Goal: Information Seeking & Learning: Learn about a topic

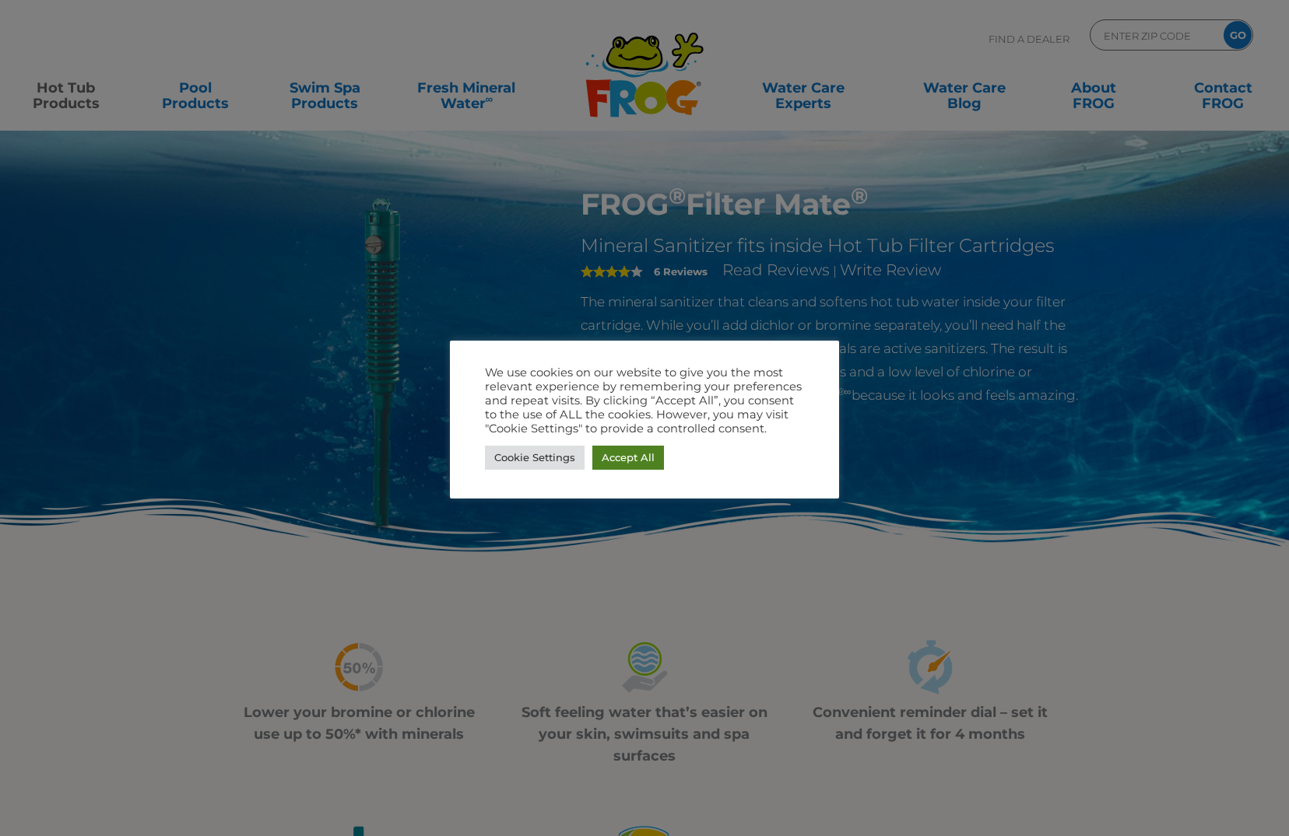
click at [640, 461] on link "Accept All" at bounding box center [628, 458] width 72 height 24
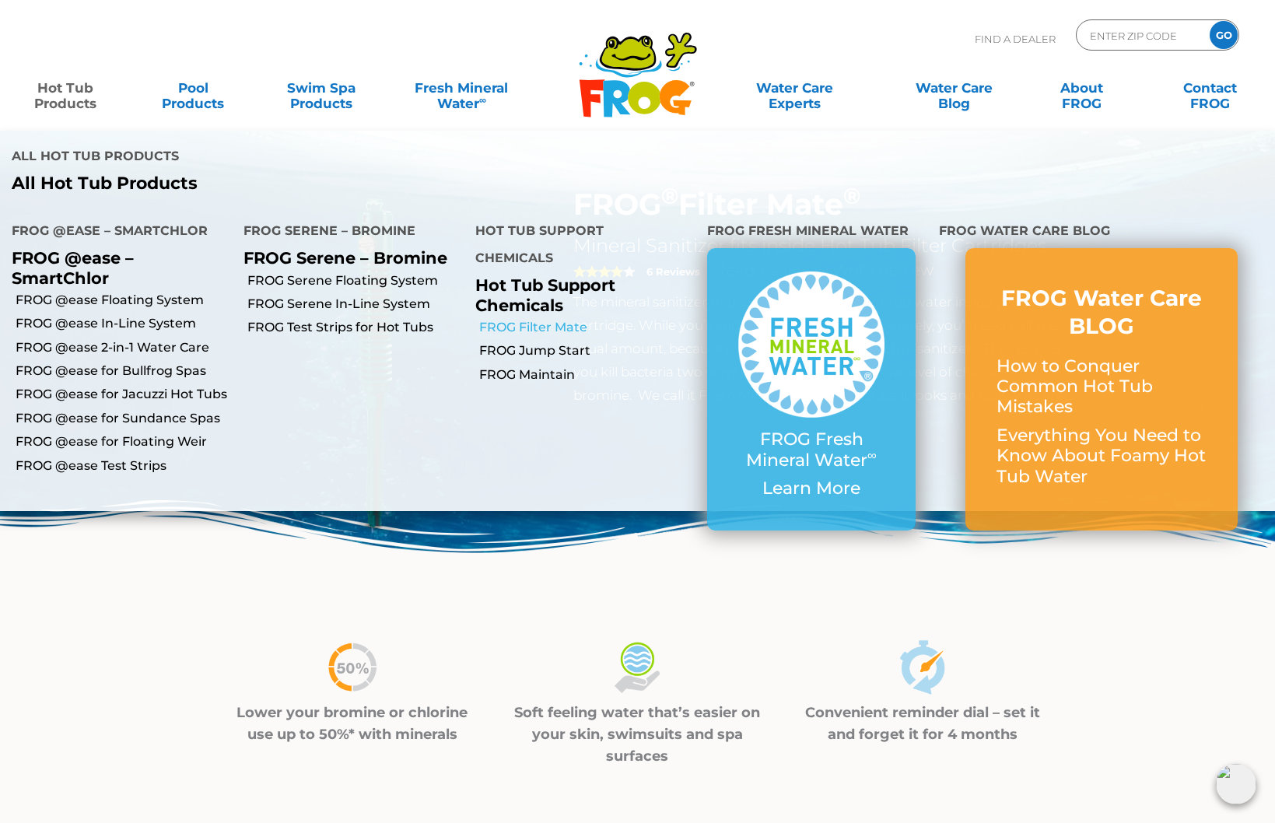
click at [535, 319] on link "FROG Filter Mate" at bounding box center [587, 327] width 216 height 17
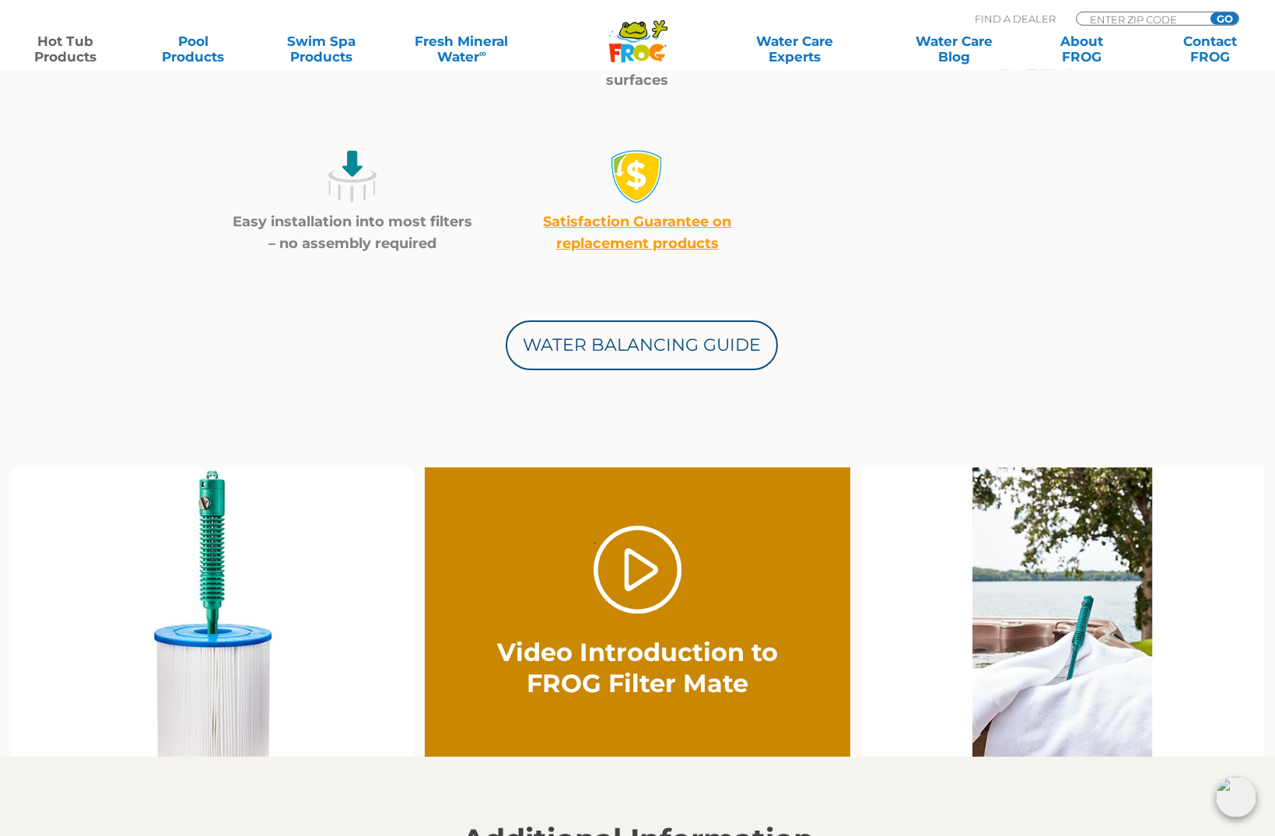
scroll to position [714, 0]
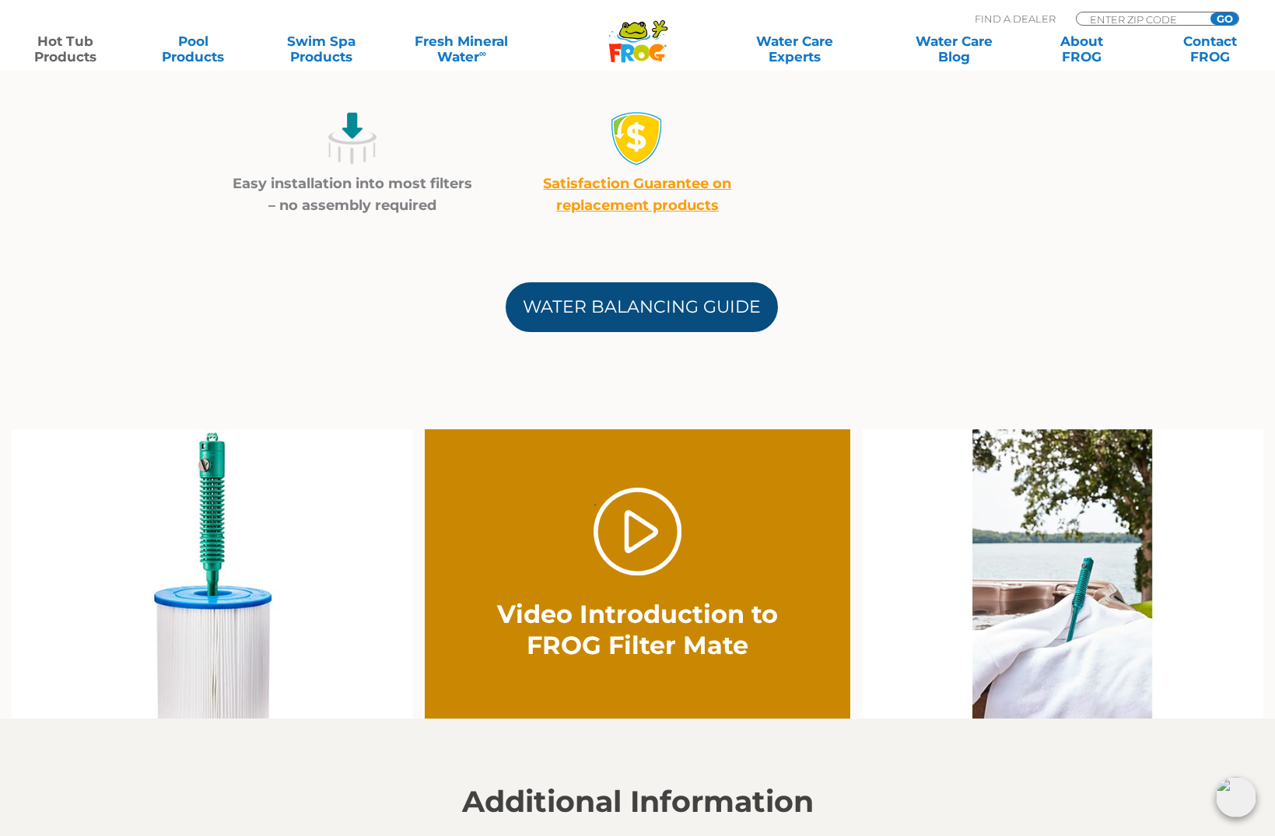
click at [671, 311] on link "Water Balancing Guide" at bounding box center [642, 307] width 272 height 50
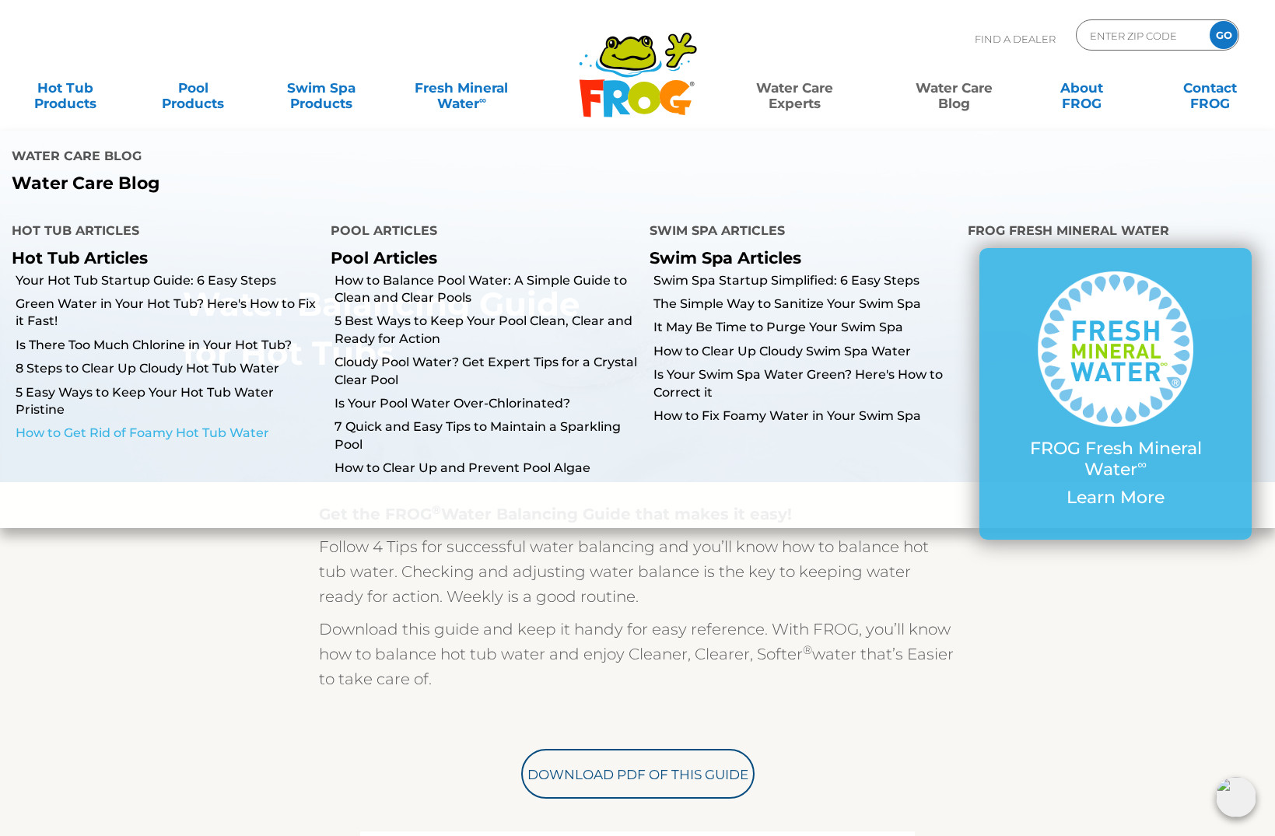
click at [114, 435] on link "How to Get Rid of Foamy Hot Tub Water" at bounding box center [167, 433] width 303 height 17
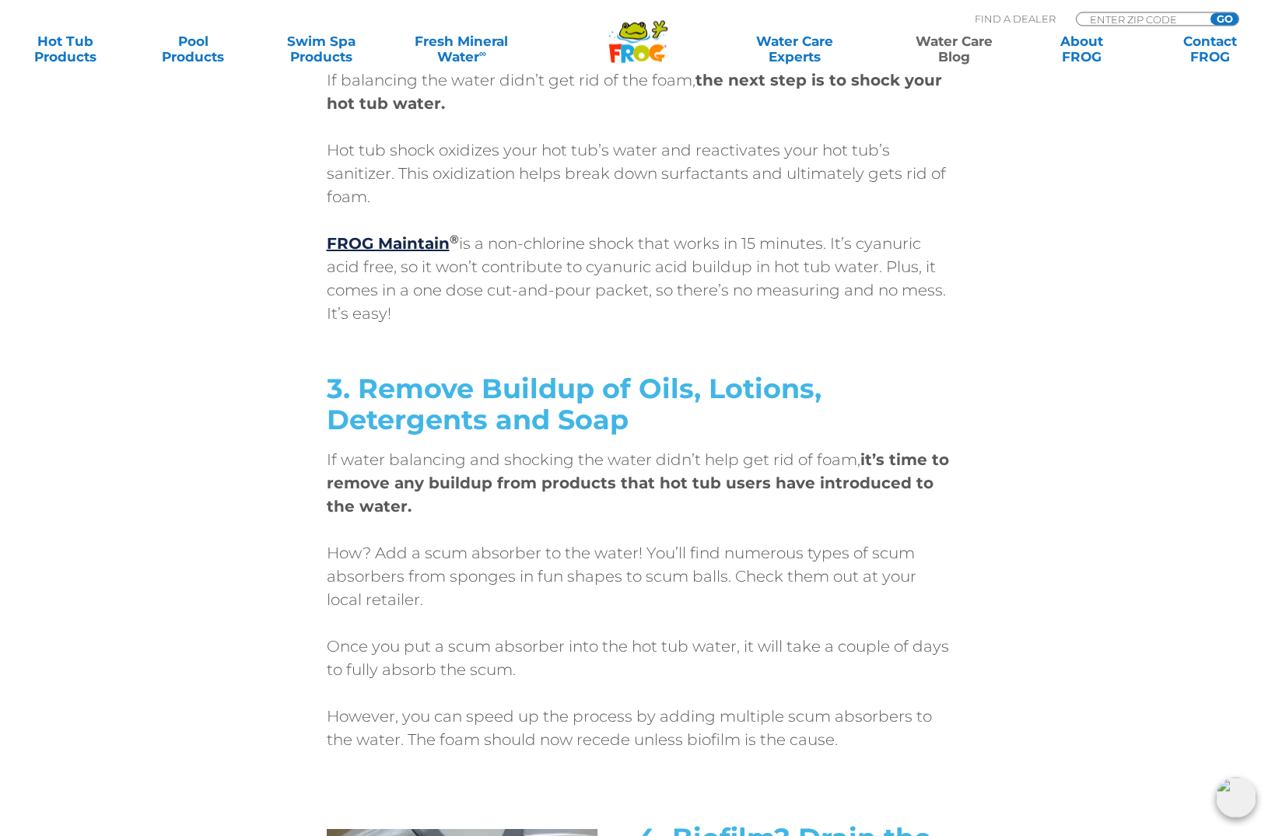
scroll to position [4365, 0]
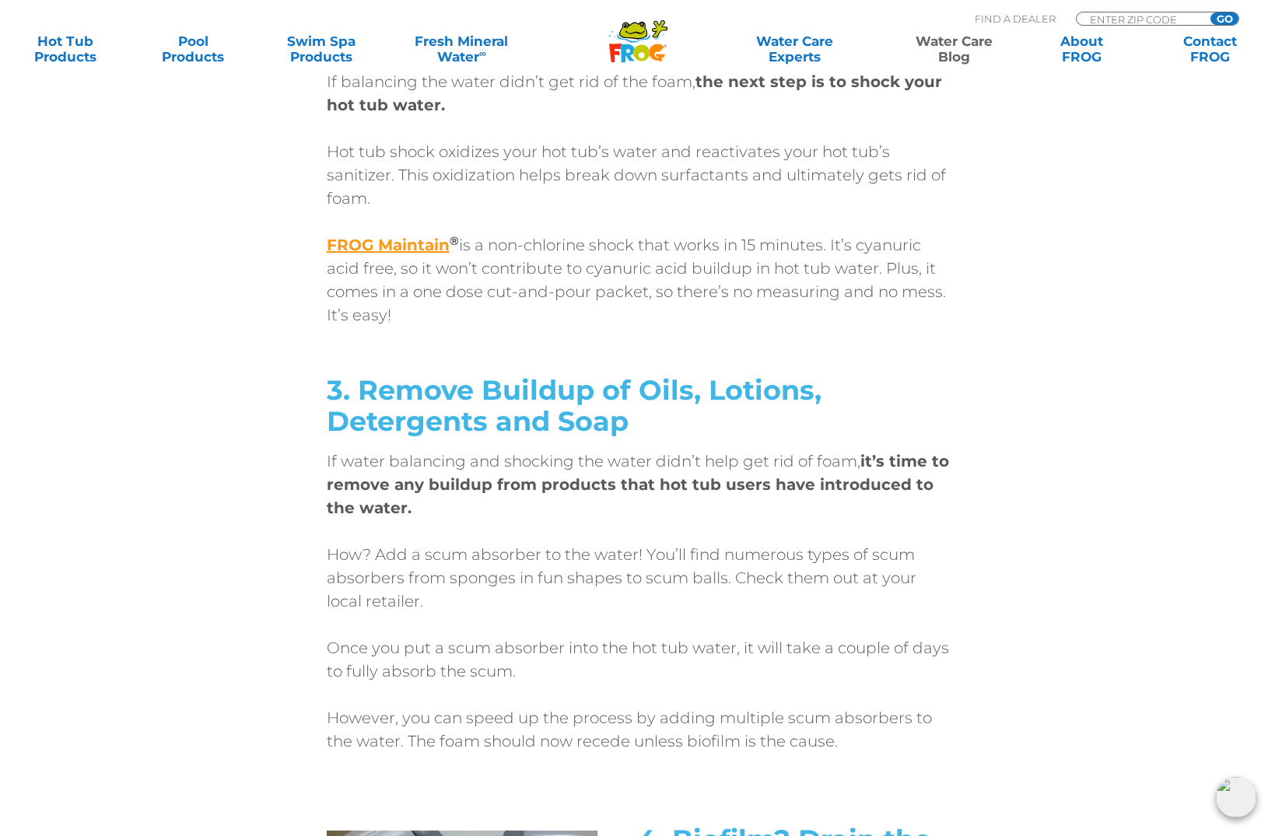
click at [419, 236] on strong "FROG Maintain" at bounding box center [388, 245] width 123 height 19
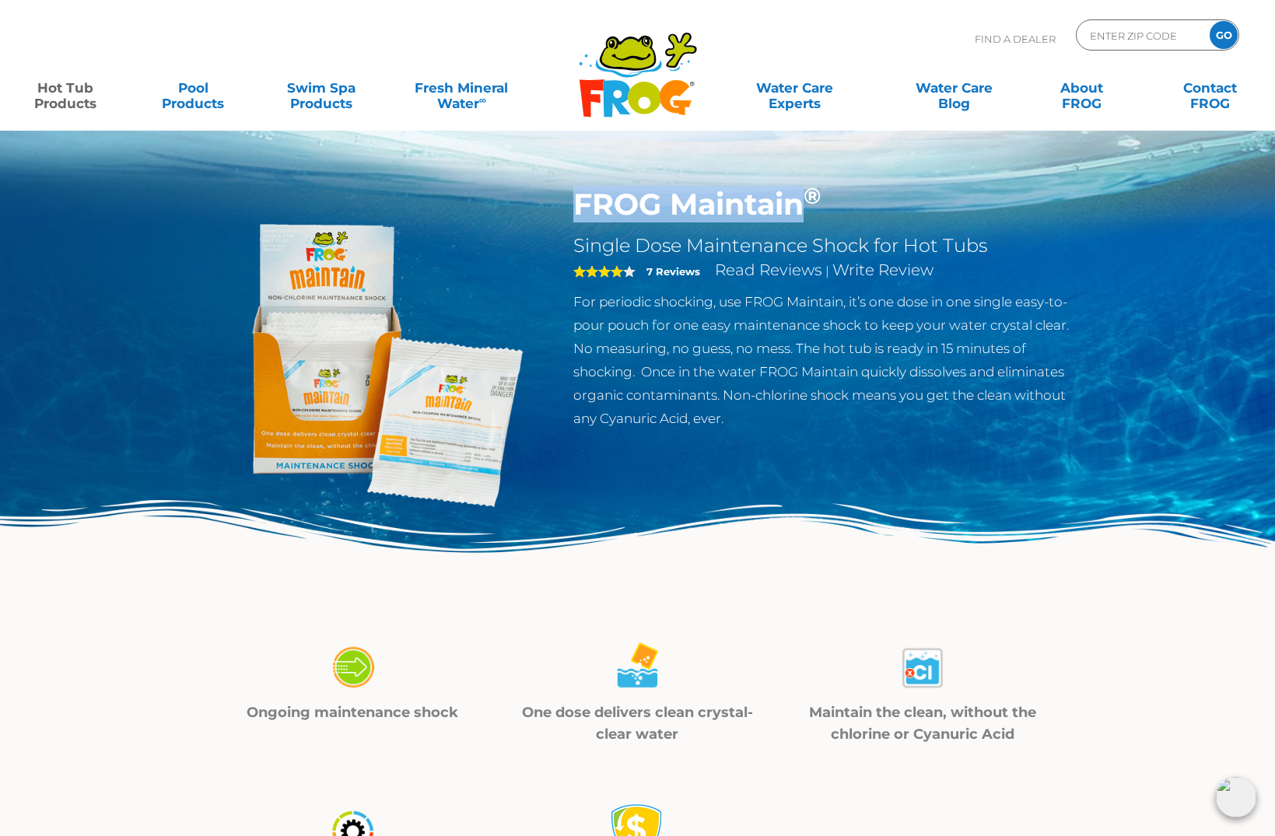
drag, startPoint x: 577, startPoint y: 201, endPoint x: 805, endPoint y: 210, distance: 228.2
click at [805, 210] on h1 "FROG Maintain ®" at bounding box center [827, 205] width 508 height 36
copy h1 "FROG Maintain"
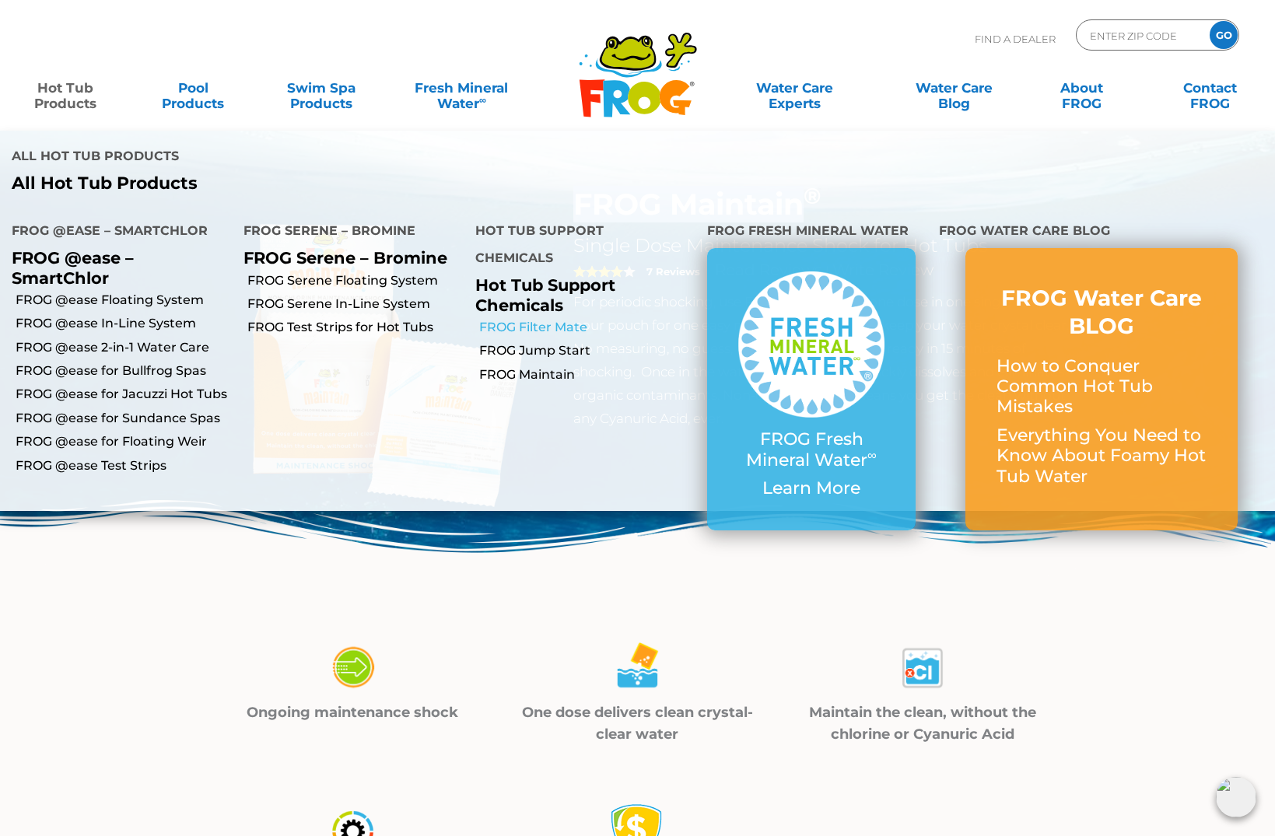
click at [521, 319] on link "FROG Filter Mate" at bounding box center [587, 327] width 216 height 17
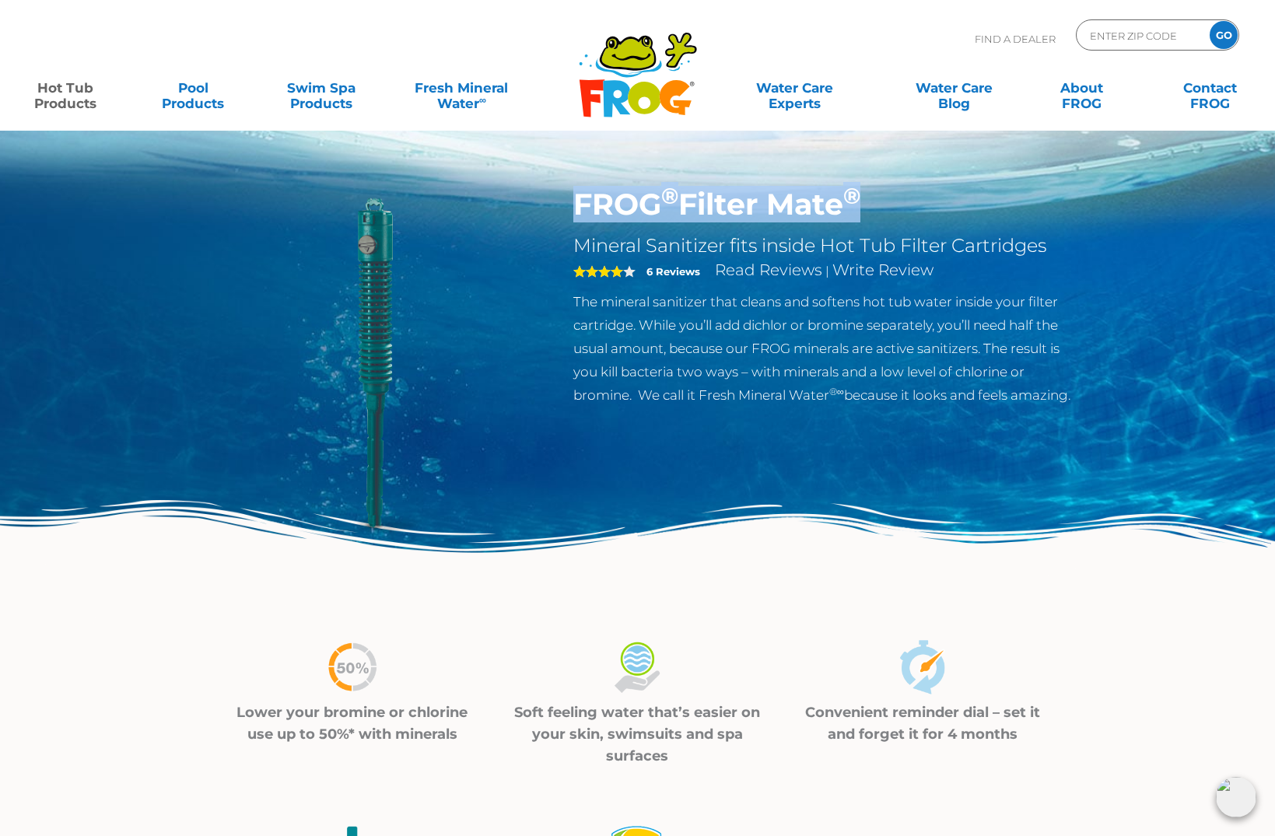
drag, startPoint x: 574, startPoint y: 203, endPoint x: 865, endPoint y: 199, distance: 291.0
click at [865, 199] on h1 "FROG ® Filter Mate ®" at bounding box center [827, 205] width 508 height 36
copy h1 "FROG ® Filter Mate ®"
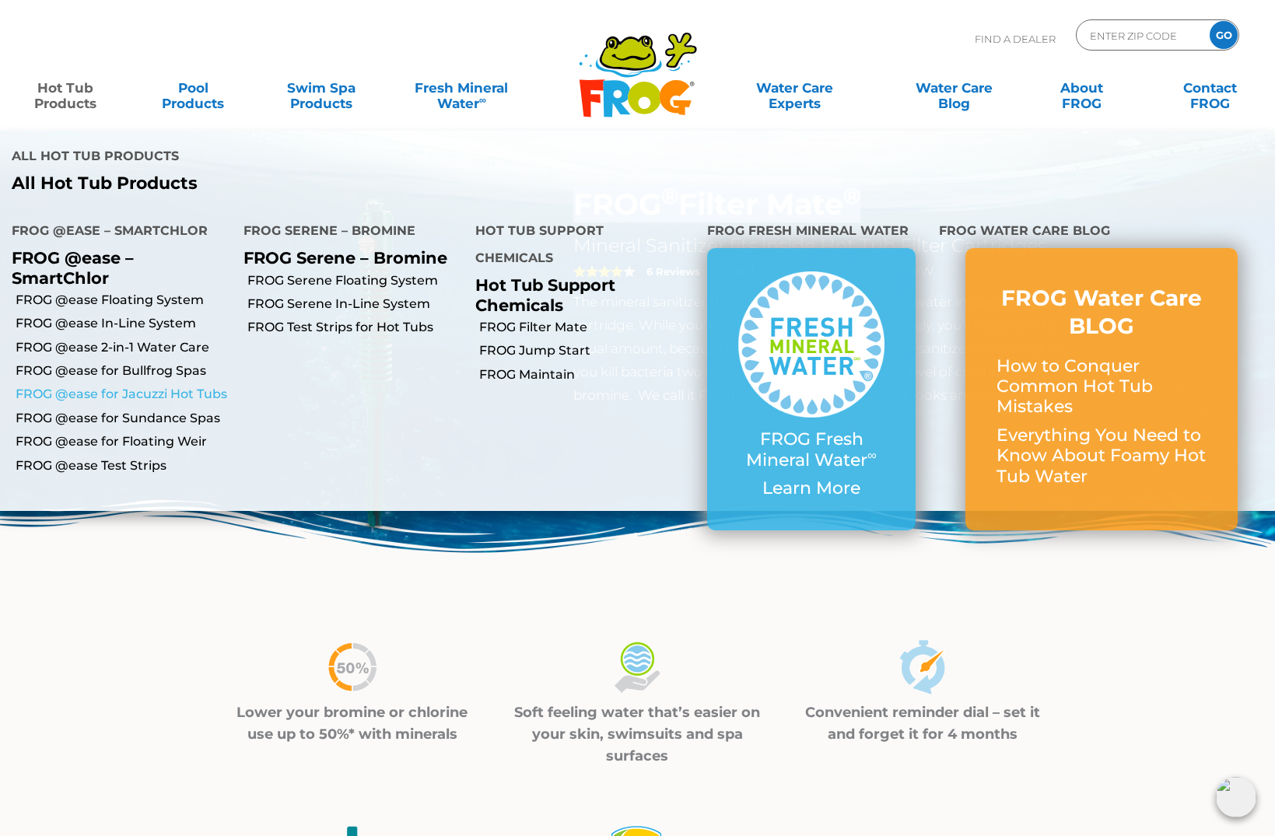
click at [188, 392] on link "FROG @ease for Jacuzzi Hot Tubs" at bounding box center [124, 394] width 216 height 17
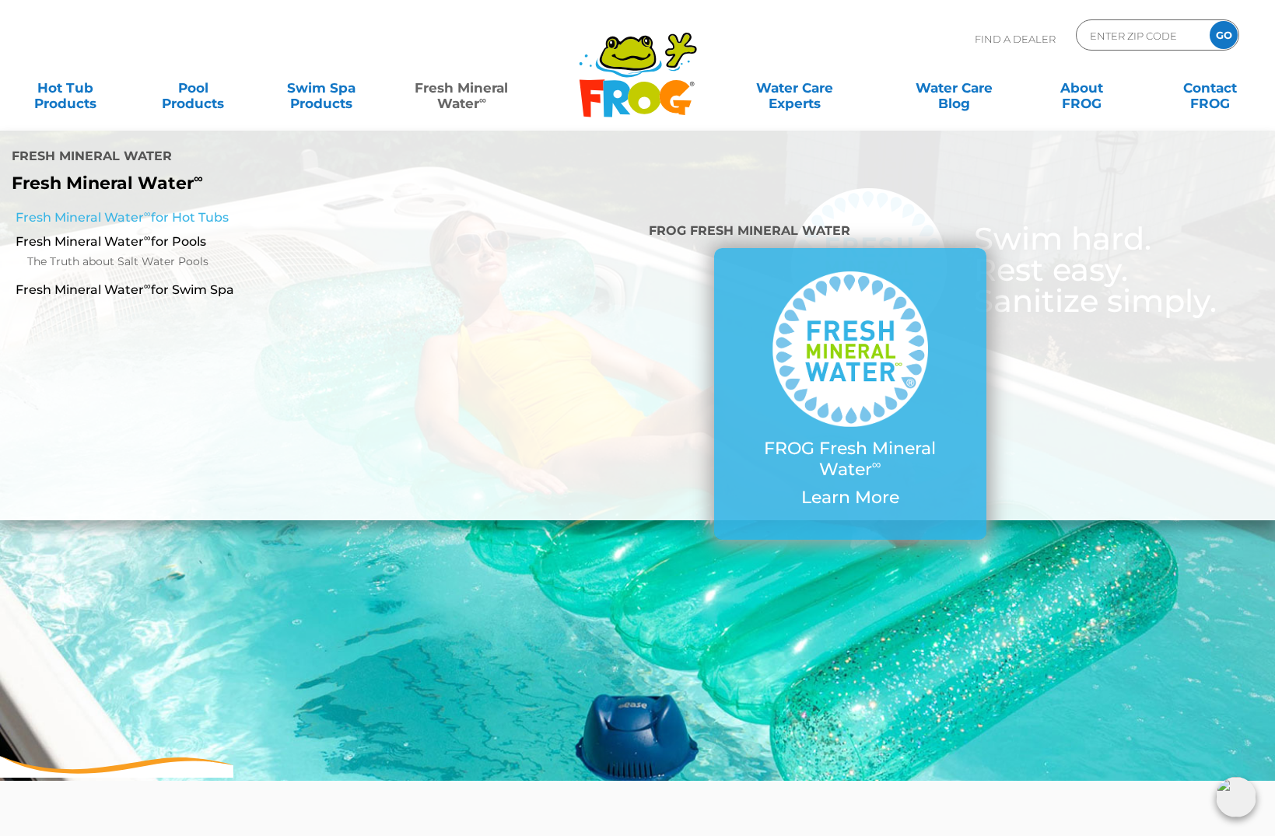
click at [82, 214] on link "Fresh Mineral Water ∞ for Hot Tubs" at bounding box center [220, 217] width 409 height 17
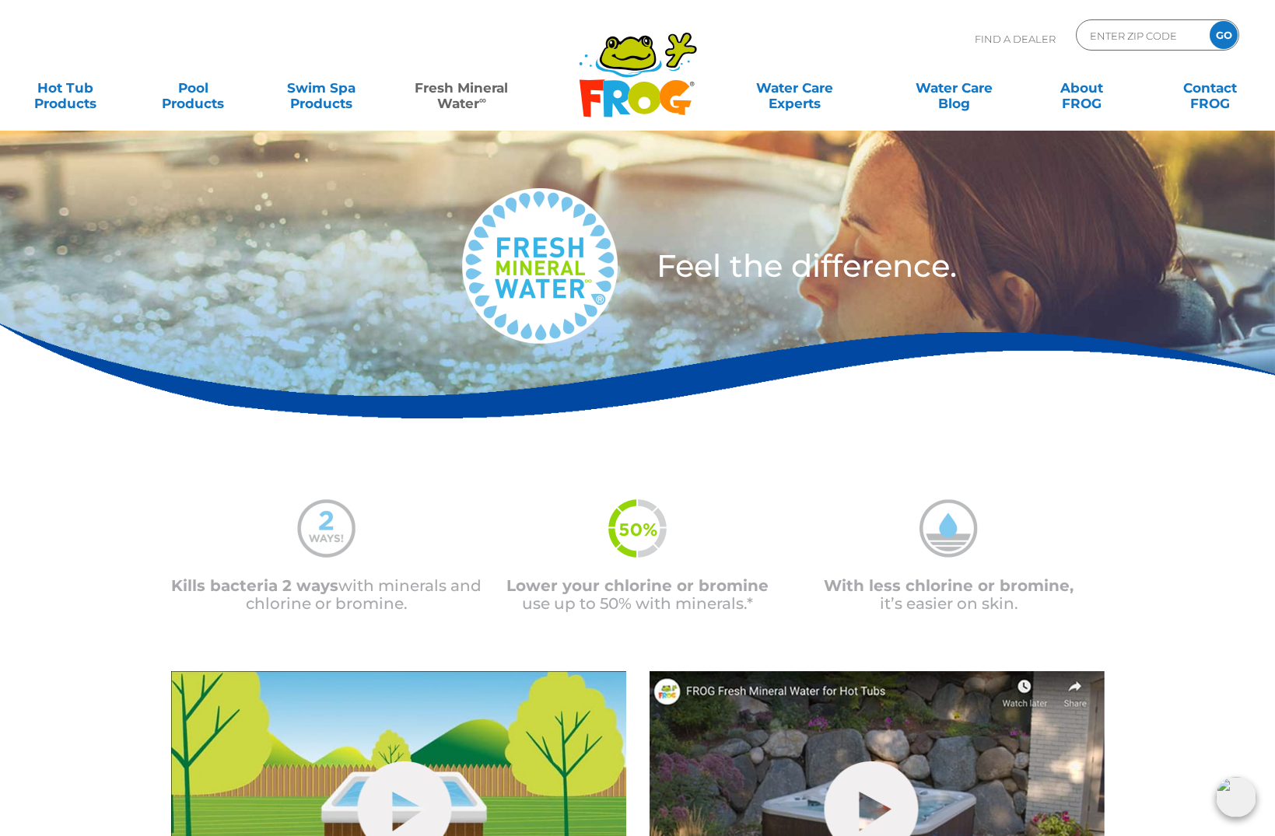
click at [635, 94] on icon at bounding box center [644, 98] width 33 height 33
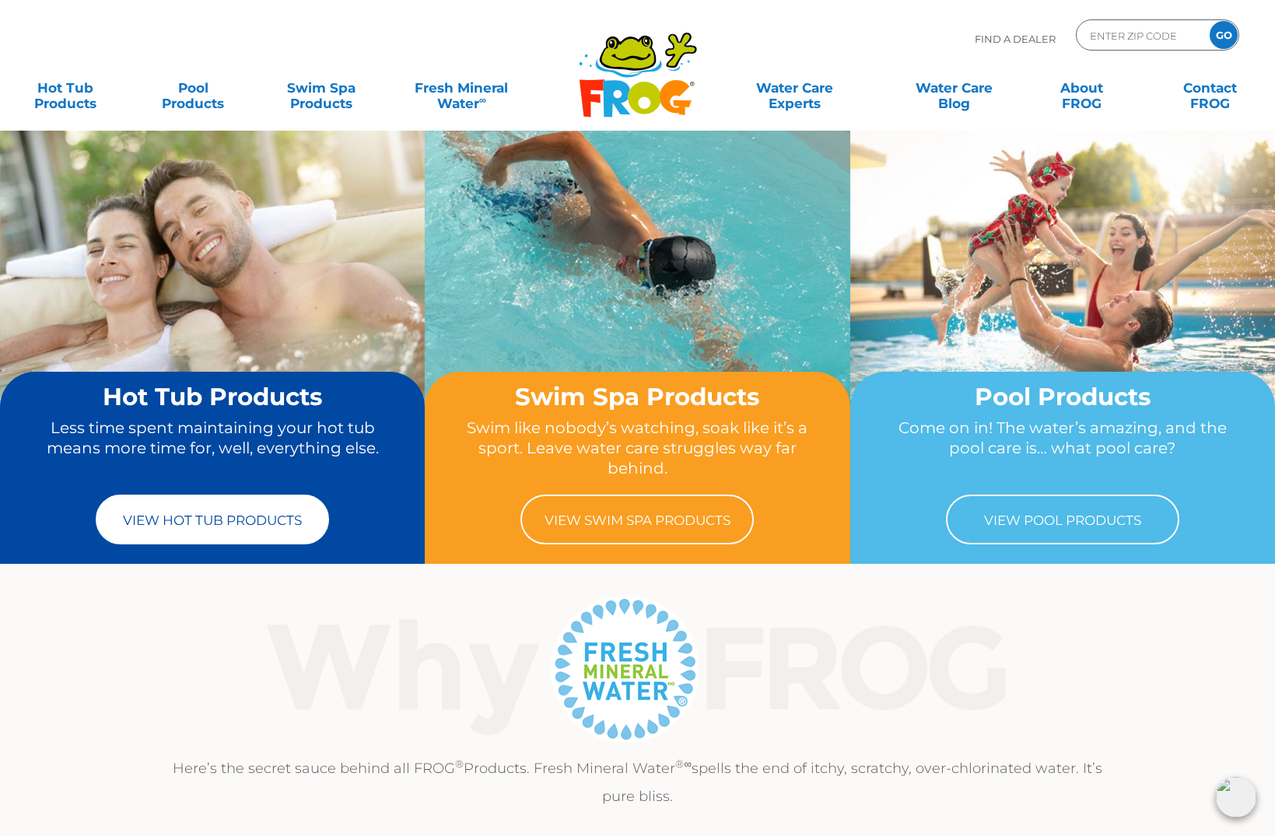
click at [245, 525] on link "View Hot Tub Products" at bounding box center [212, 520] width 233 height 50
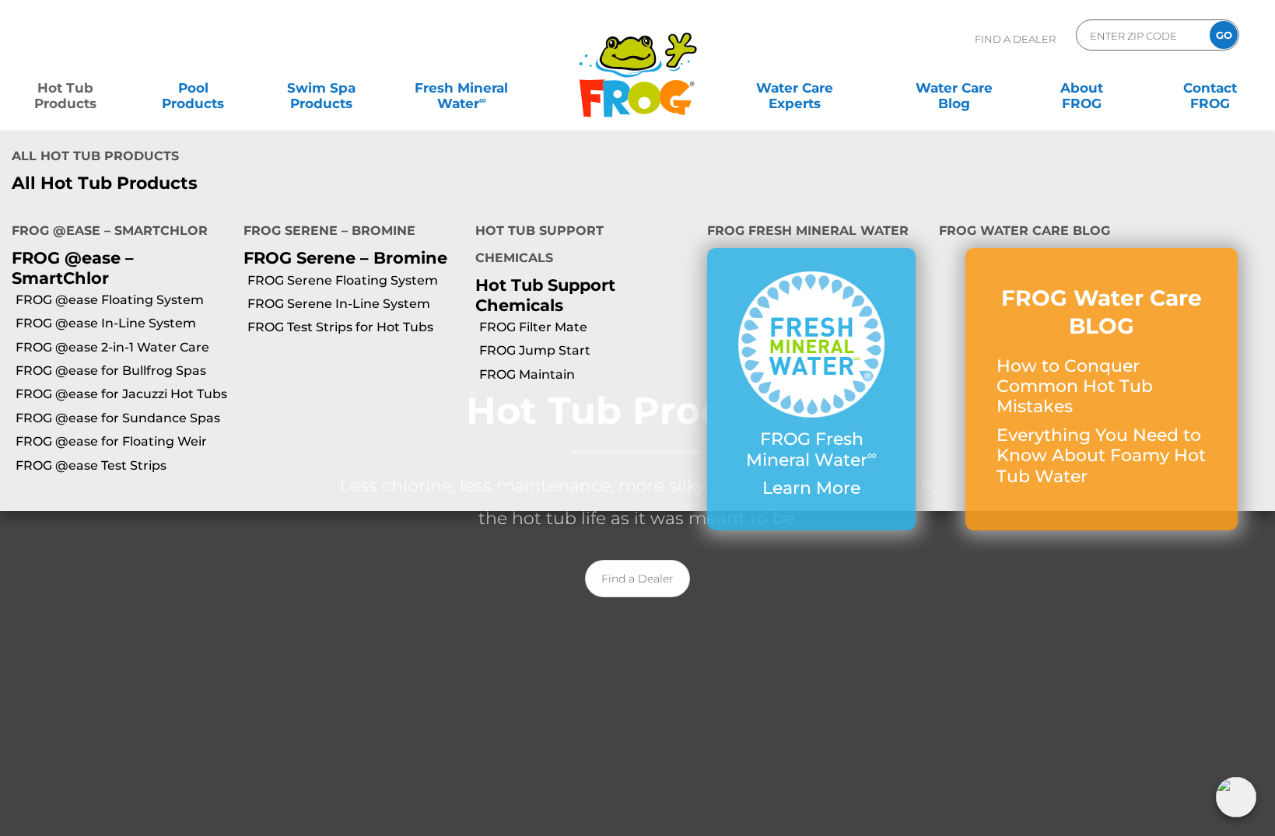
click at [54, 98] on link "Hot Tub Products" at bounding box center [66, 87] width 100 height 31
